Goal: Find specific page/section: Find specific page/section

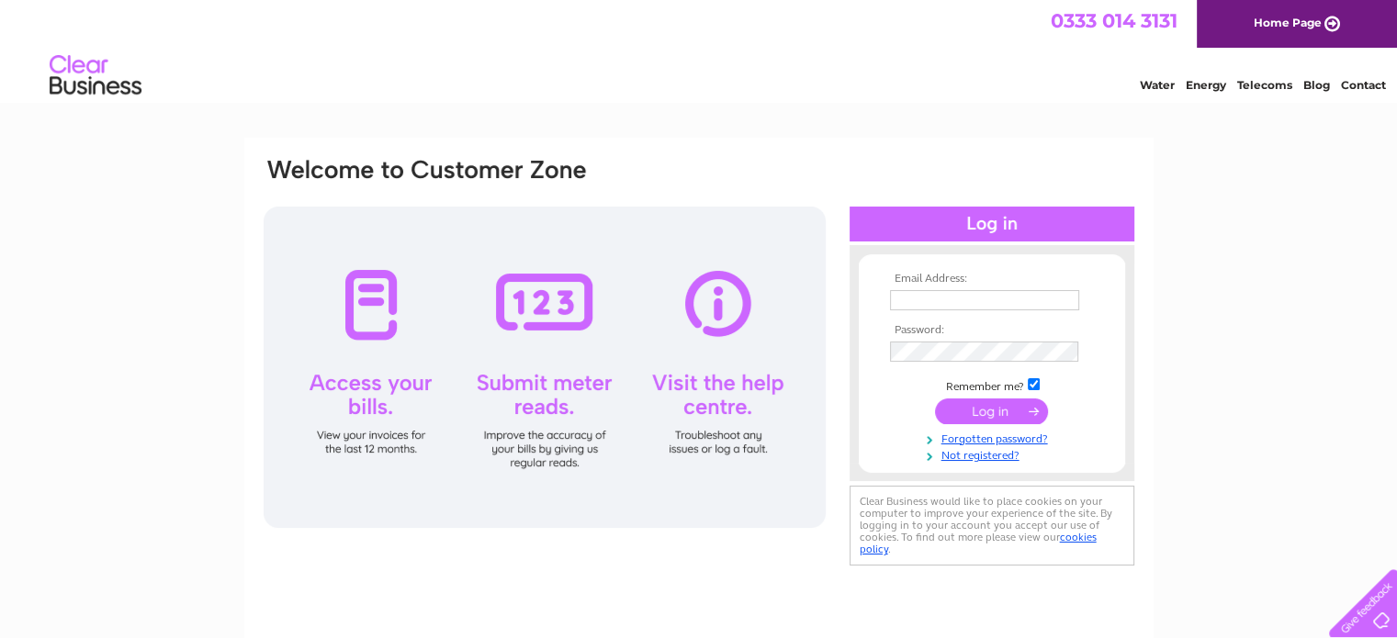
type input "lyndsey.webb@detertech.com"
click at [992, 413] on input "submit" at bounding box center [991, 412] width 113 height 26
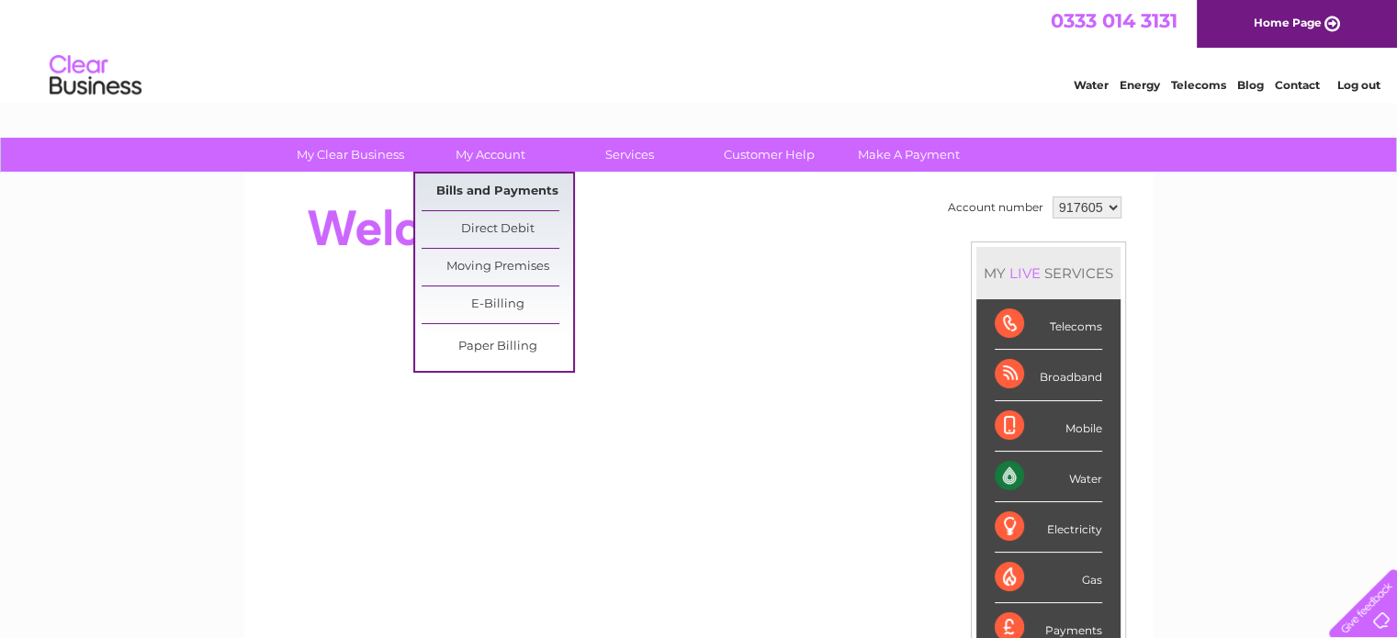
click at [504, 186] on link "Bills and Payments" at bounding box center [498, 192] width 152 height 37
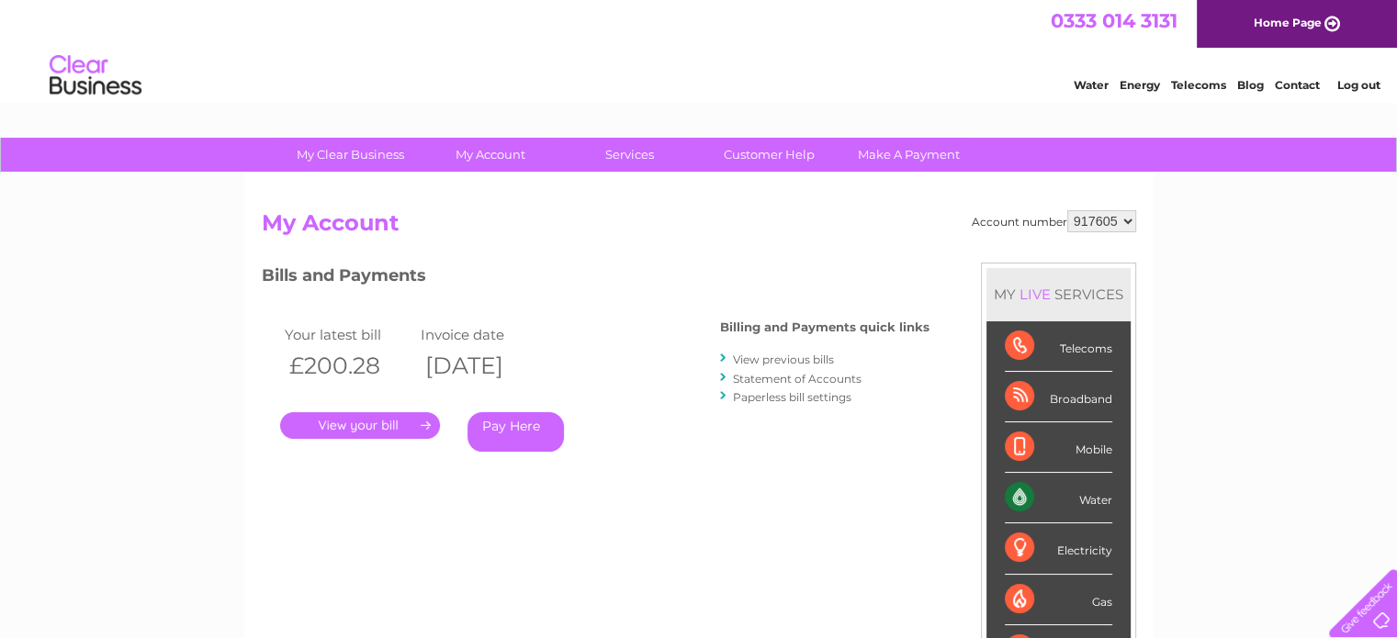
click at [375, 422] on link "." at bounding box center [360, 425] width 160 height 27
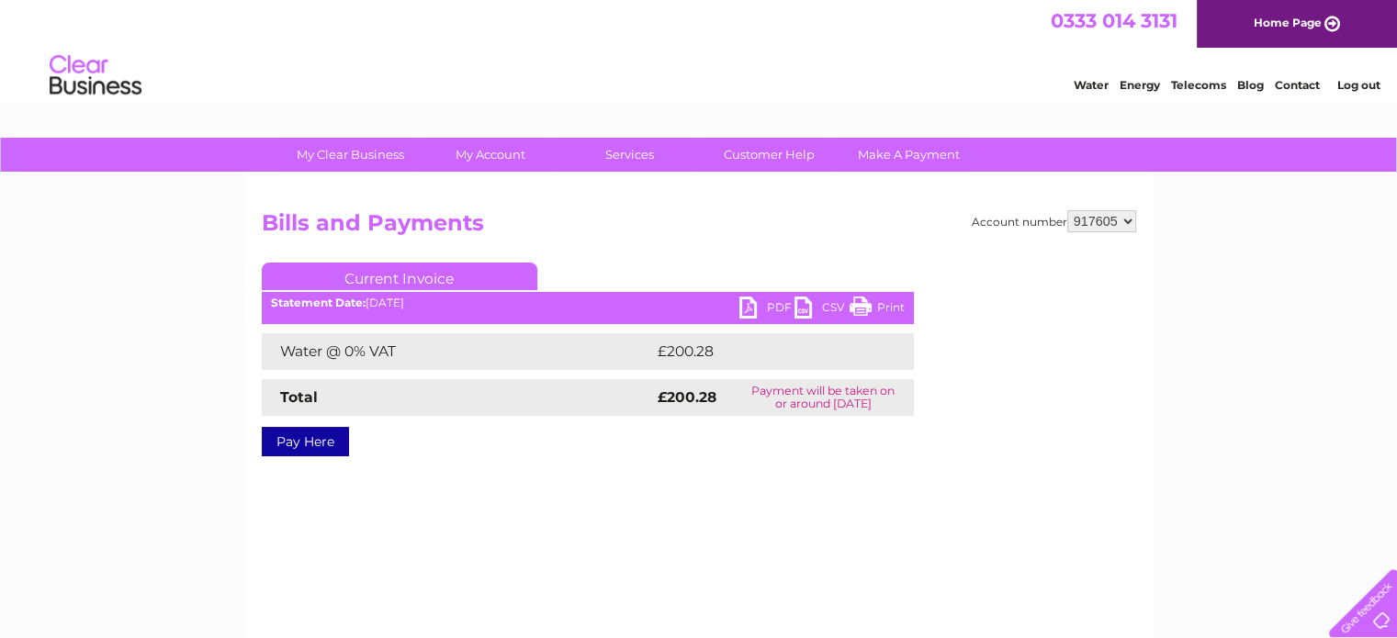
click at [758, 310] on link "PDF" at bounding box center [766, 310] width 55 height 27
